Goal: Task Accomplishment & Management: Complete application form

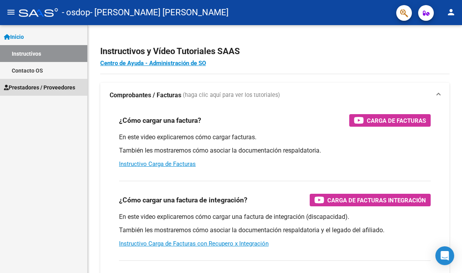
click at [22, 87] on font "Prestadores / Proveedores" at bounding box center [42, 87] width 67 height 6
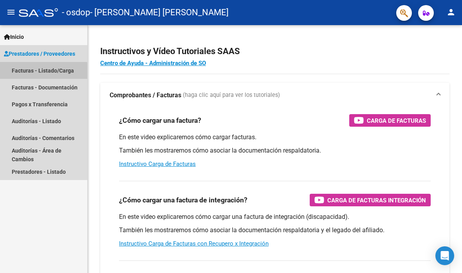
click at [38, 74] on font "Facturas - Listado/Carga" at bounding box center [43, 70] width 62 height 9
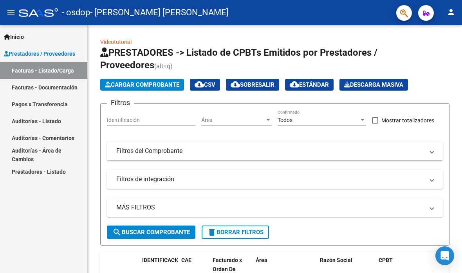
click at [124, 85] on font "Cargar Comprobante" at bounding box center [145, 84] width 69 height 7
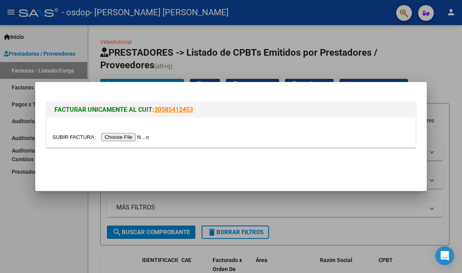
click at [98, 138] on input "file" at bounding box center [102, 137] width 99 height 8
click at [121, 140] on input "file" at bounding box center [102, 137] width 99 height 8
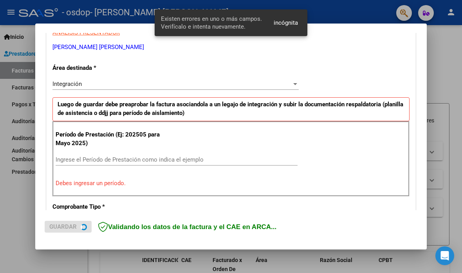
scroll to position [172, 0]
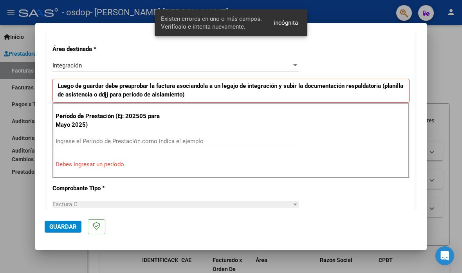
click at [76, 138] on input "Ingrese el Período de Prestación como indica el ejemplo" at bounding box center [177, 141] width 242 height 7
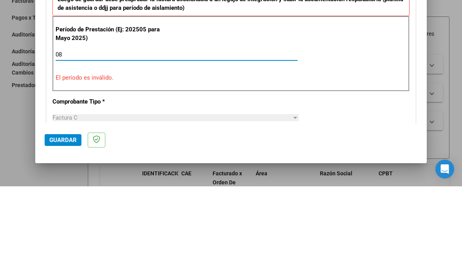
type input "0"
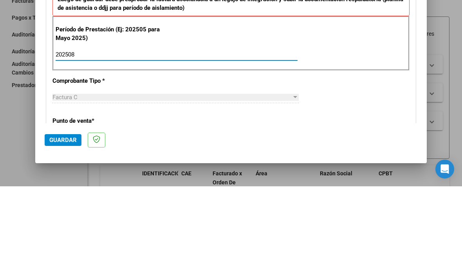
type input "202508"
click at [338, 78] on div "CUIT * 27-38771496-6 Ingresar CUIT ANÁLISIS PRESENTADOR SASIA ESTEFANIA MARÍA D…" at bounding box center [231, 253] width 369 height 590
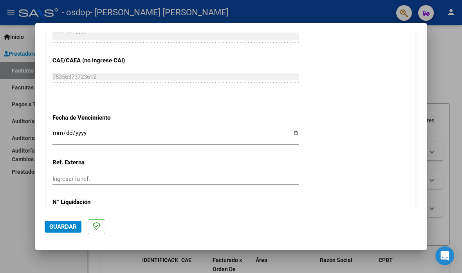
scroll to position [501, 0]
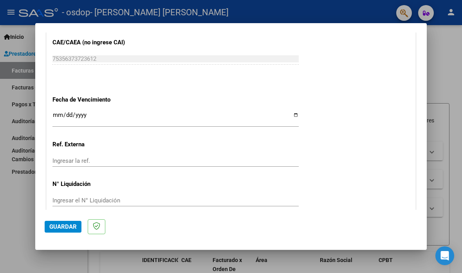
click at [379, 227] on mat-panel-title "COMENTARIOS" at bounding box center [226, 231] width 344 height 9
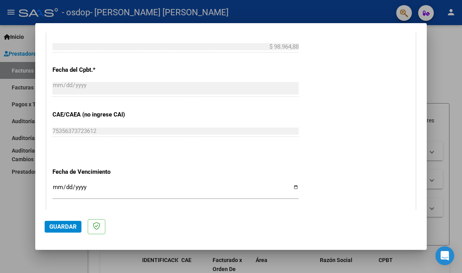
scroll to position [428, 0]
click at [239, 81] on div "2025-09-02 Ingresar la fecha" at bounding box center [176, 89] width 246 height 17
click at [106, 81] on div "2025-09-02 Ingresar la fecha" at bounding box center [176, 89] width 246 height 17
click at [66, 230] on font "Guardar" at bounding box center [62, 226] width 27 height 7
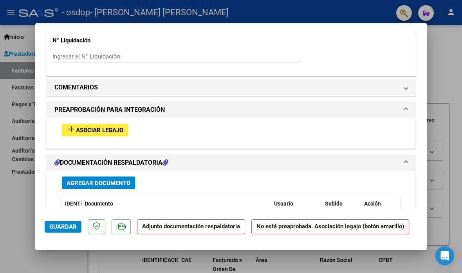
scroll to position [636, 0]
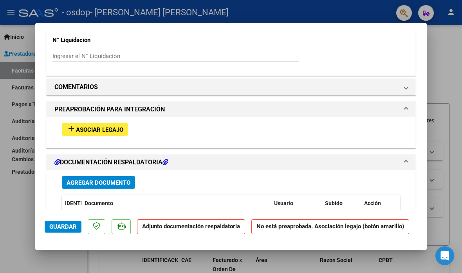
click at [124, 176] on button "Agregar documento" at bounding box center [98, 182] width 73 height 13
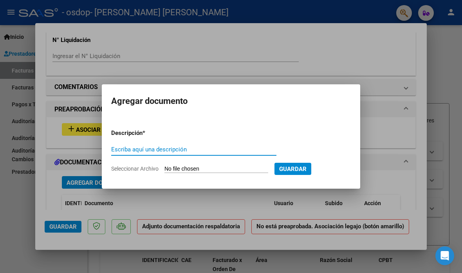
click at [207, 147] on input "Escriba aquí una descripción" at bounding box center [193, 149] width 165 height 7
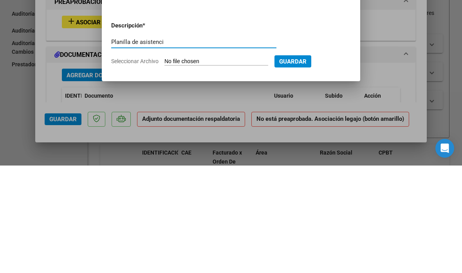
type input "Planilla de asistenci"
click at [192, 165] on input "Seleccionar Archivo" at bounding box center [217, 168] width 104 height 7
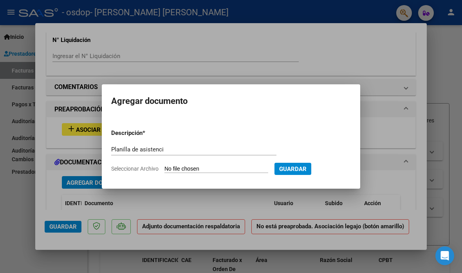
type input "C:\fakepath\asistencia agosto- Robles Catalina.pdf"
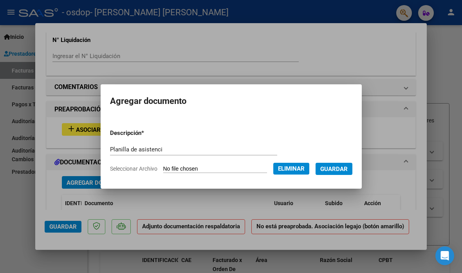
click at [159, 144] on div "Planilla de asistenci Escriba aquí una descripción" at bounding box center [193, 149] width 167 height 12
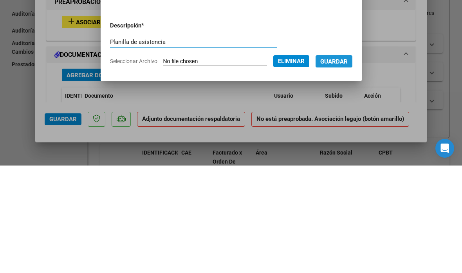
type input "Planilla de asistencia"
click at [346, 165] on font "Guardar" at bounding box center [334, 168] width 27 height 7
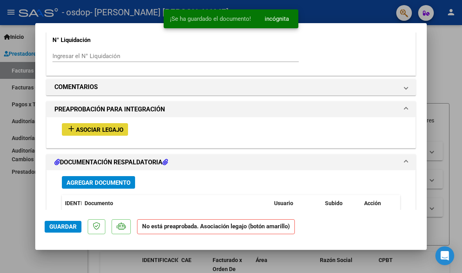
click at [118, 126] on font "Asociar Legajo" at bounding box center [99, 129] width 47 height 7
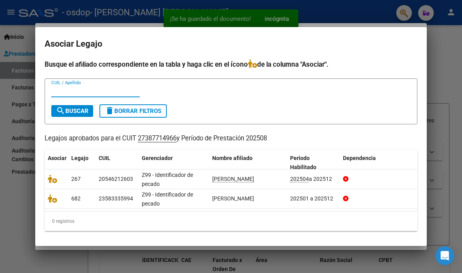
click at [239, 204] on datatable-body-cell "ROBLES CATALINA" at bounding box center [248, 198] width 78 height 19
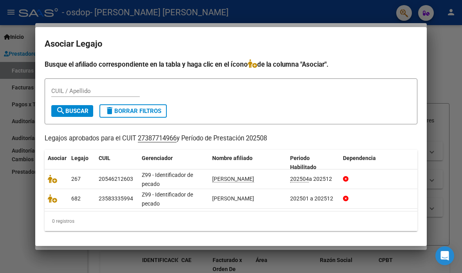
click at [53, 201] on icon at bounding box center [52, 198] width 9 height 9
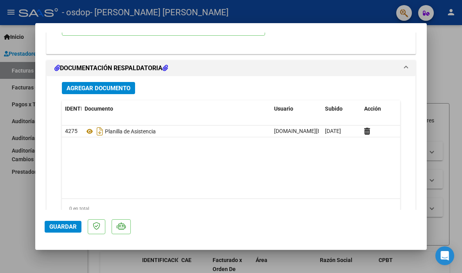
scroll to position [851, 0]
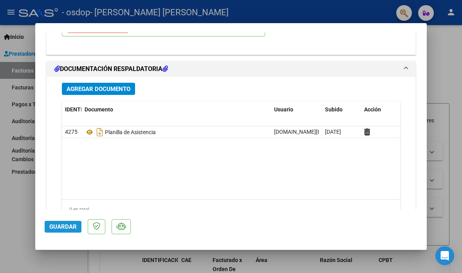
click at [58, 230] on font "Guardar" at bounding box center [62, 226] width 27 height 7
click at [60, 232] on button "Guardar" at bounding box center [63, 227] width 37 height 12
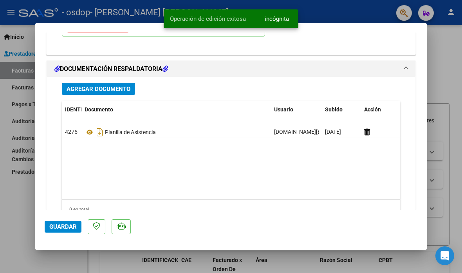
click at [22, 213] on div at bounding box center [231, 136] width 462 height 273
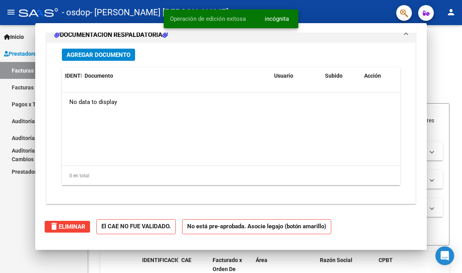
scroll to position [0, 0]
